Goal: Find specific page/section: Find specific page/section

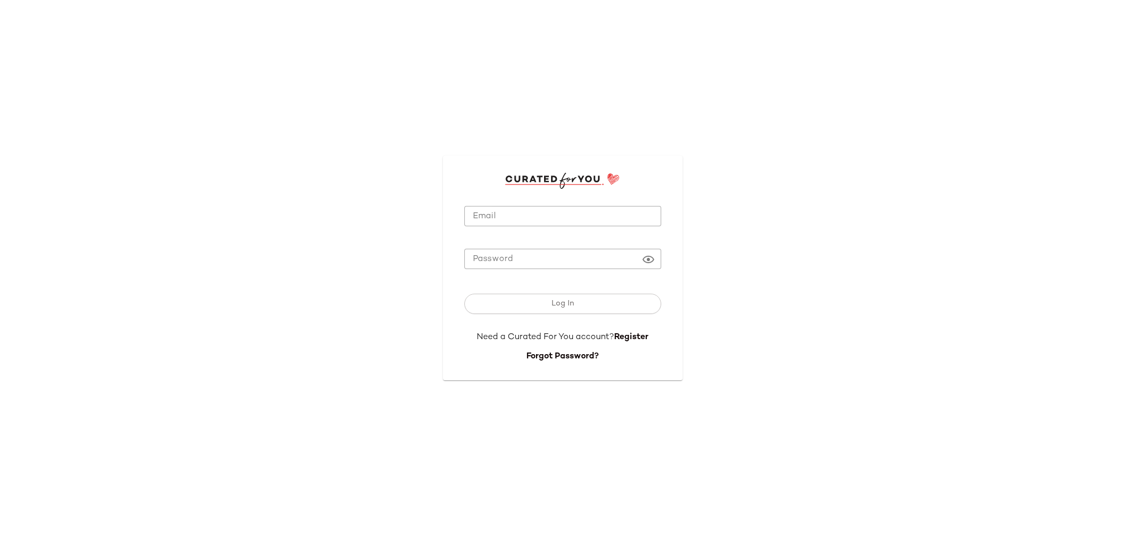
click at [482, 223] on input "Email" at bounding box center [562, 216] width 197 height 21
type input "**********"
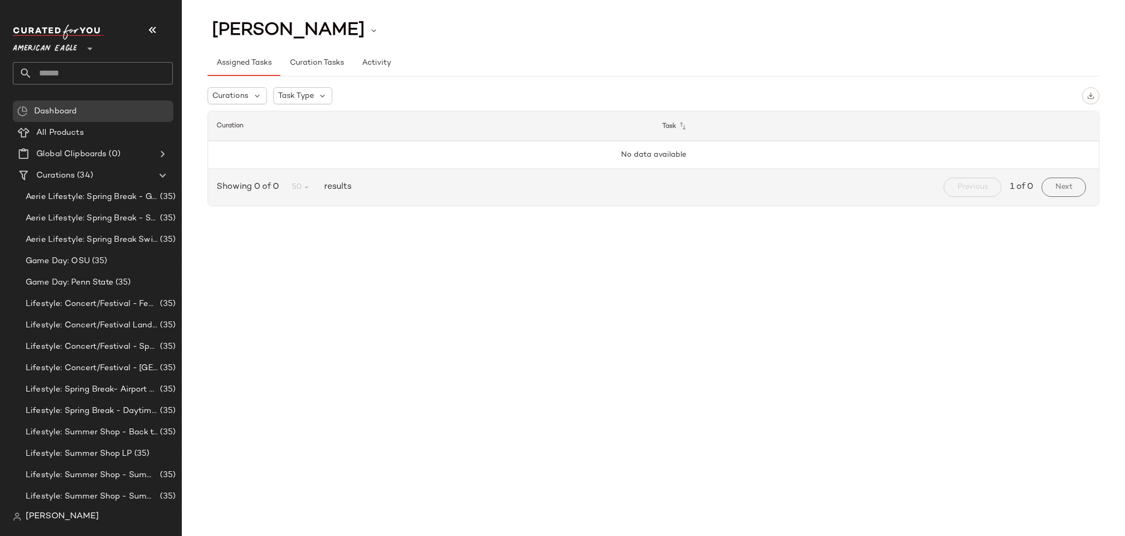
click at [53, 47] on span "American Eagle" at bounding box center [45, 45] width 64 height 19
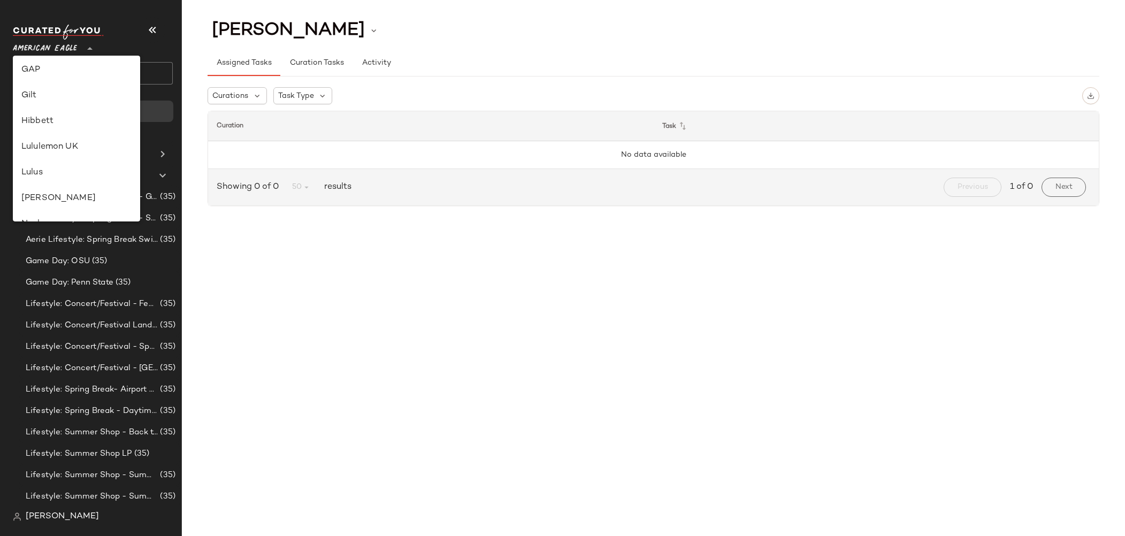
scroll to position [267, 0]
click at [79, 118] on div "Lululemon UK" at bounding box center [76, 113] width 110 height 13
type input "**"
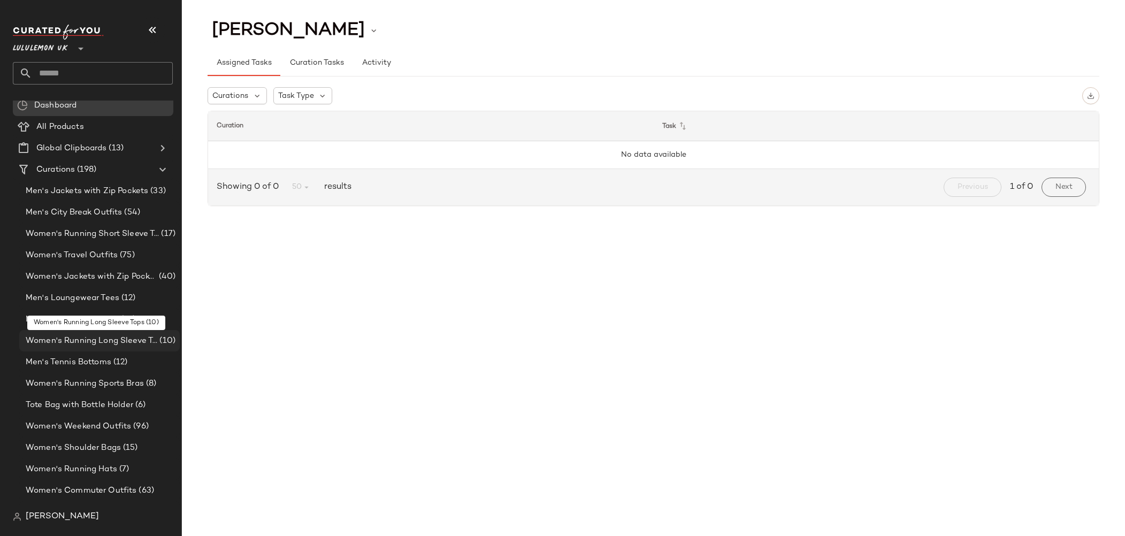
scroll to position [17, 0]
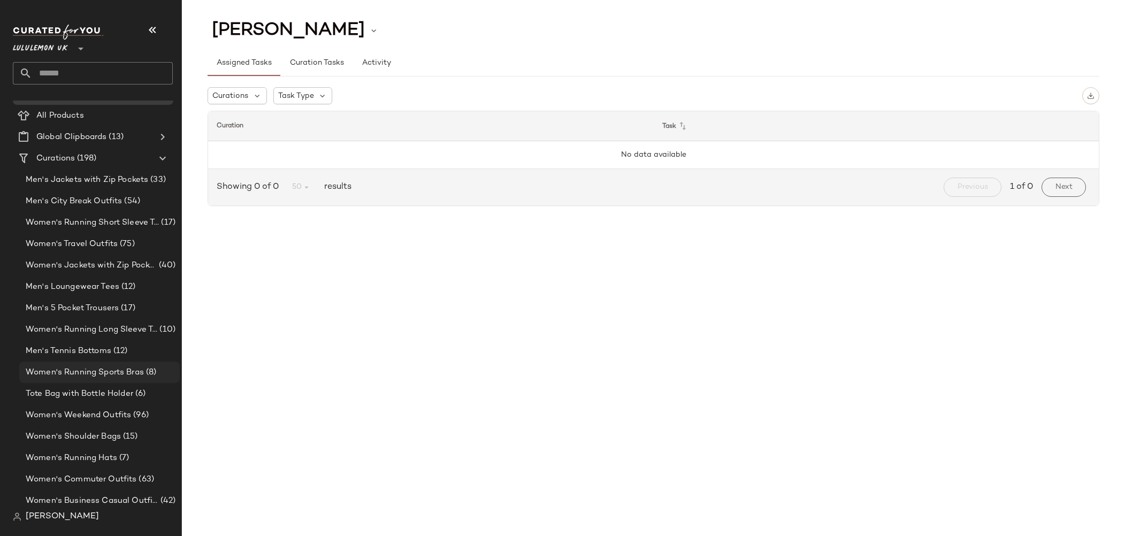
click at [123, 369] on span "Women's Running Sports Bras" at bounding box center [85, 372] width 118 height 12
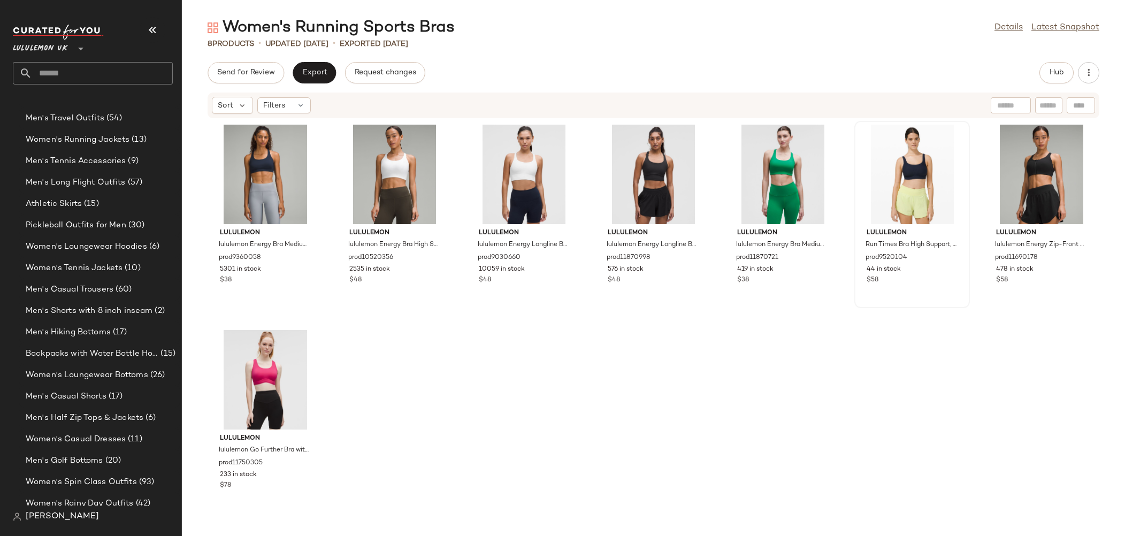
scroll to position [480, 0]
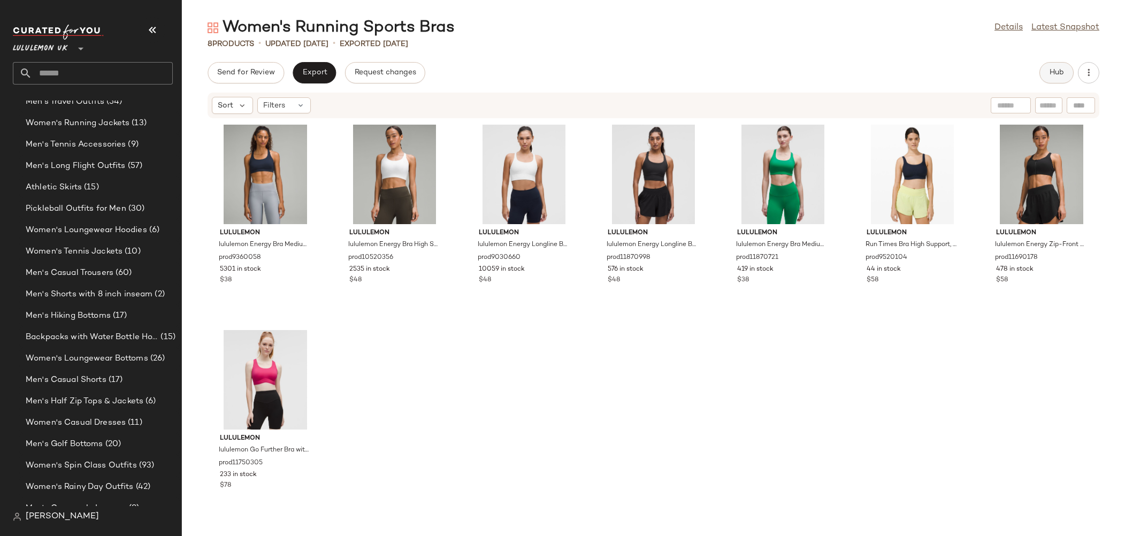
click at [1063, 75] on span "Hub" at bounding box center [1056, 72] width 15 height 9
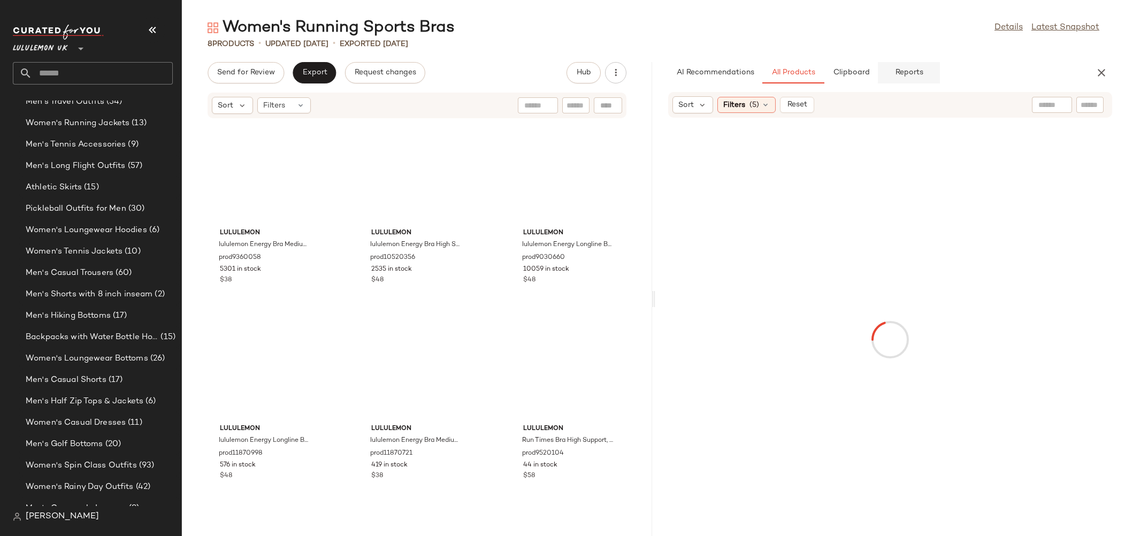
click at [902, 71] on span "Reports" at bounding box center [908, 72] width 28 height 9
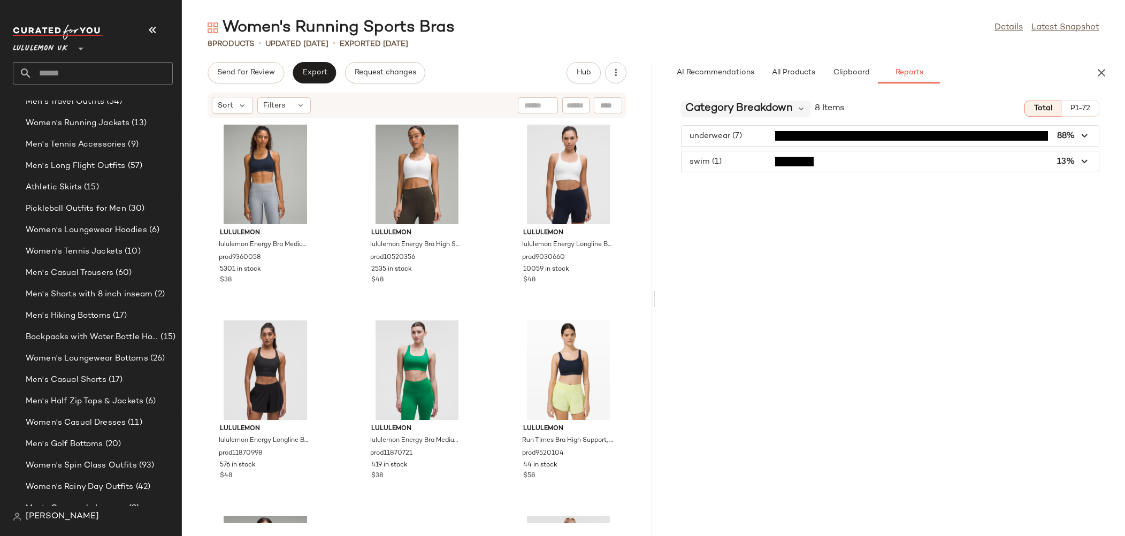
click at [742, 107] on span "Category Breakdown" at bounding box center [738, 109] width 107 height 16
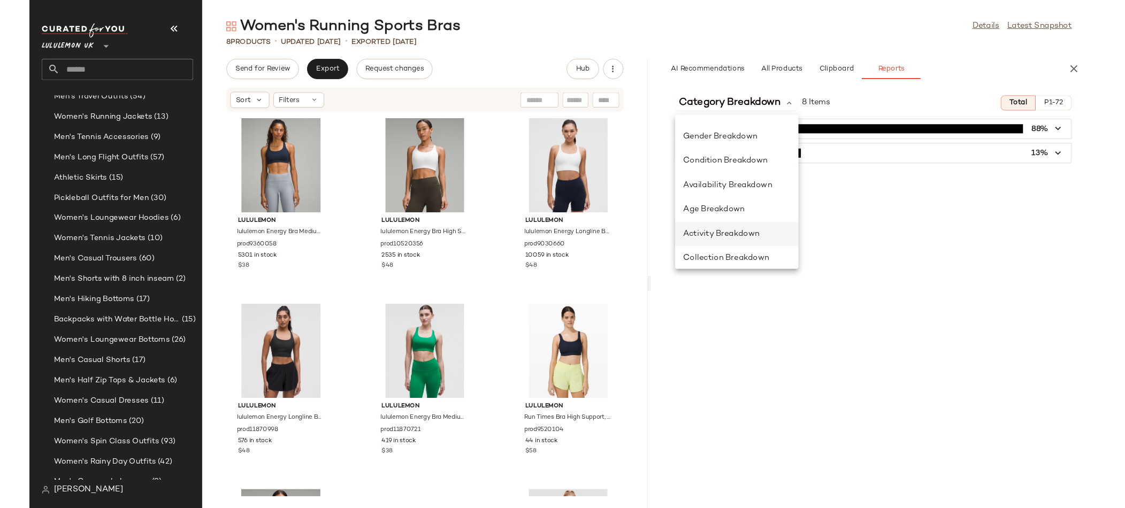
scroll to position [79, 0]
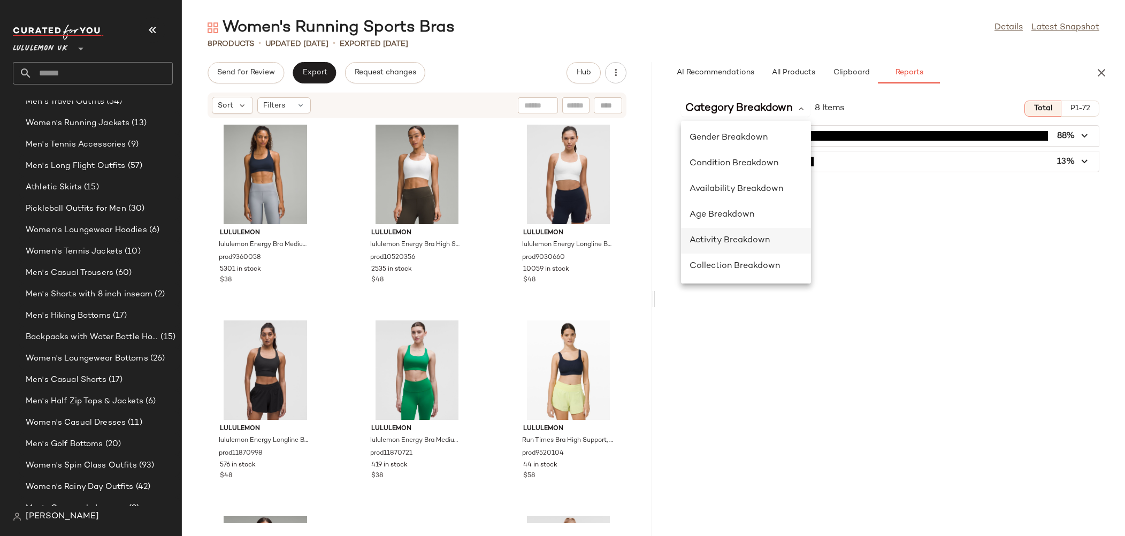
click at [752, 243] on span "Activity Breakdown" at bounding box center [729, 240] width 80 height 9
